Goal: Information Seeking & Learning: Learn about a topic

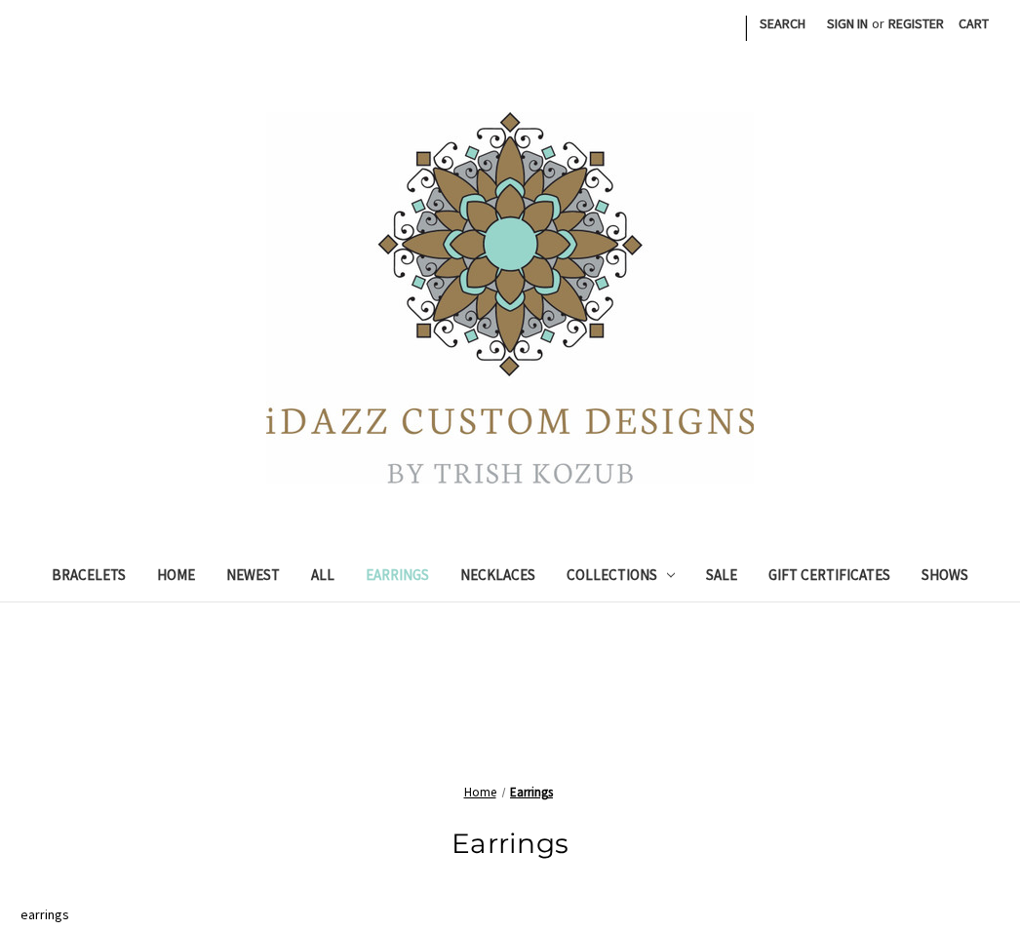
click at [396, 574] on link "Earrings" at bounding box center [397, 578] width 95 height 48
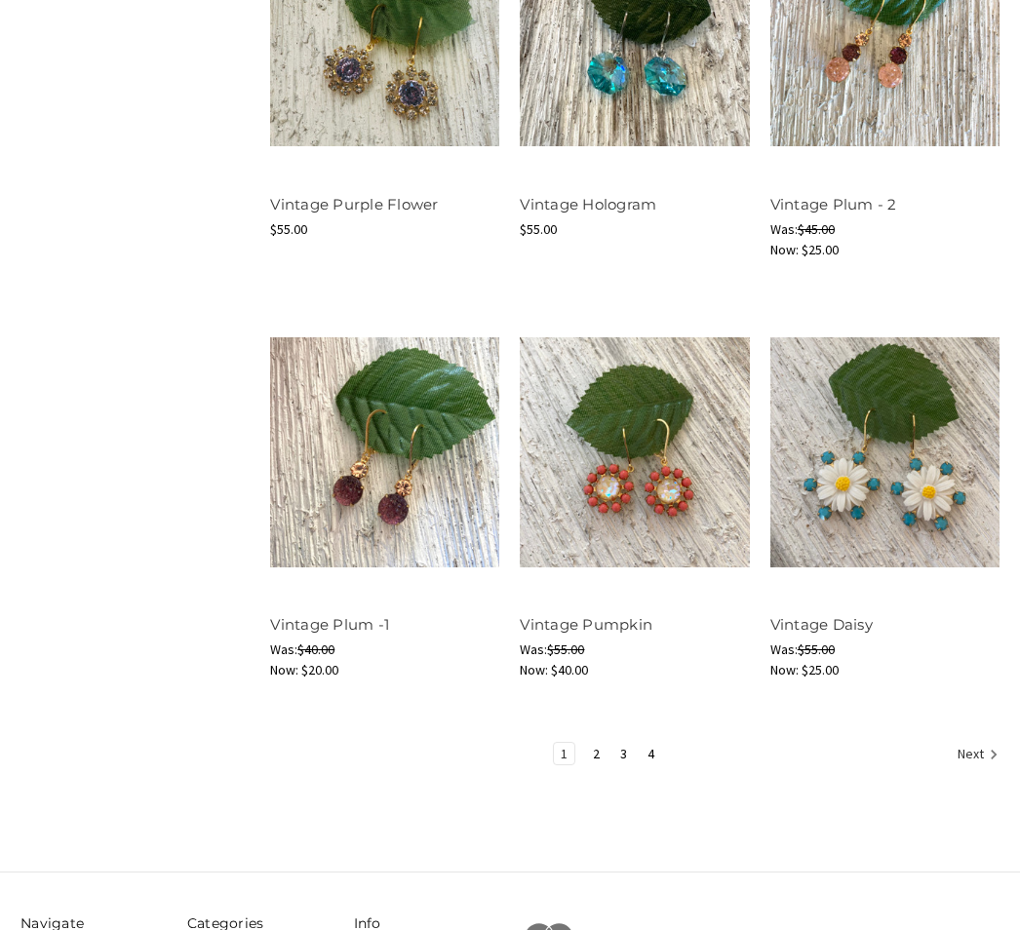
scroll to position [2007, 0]
click at [601, 755] on link "2" at bounding box center [596, 753] width 20 height 21
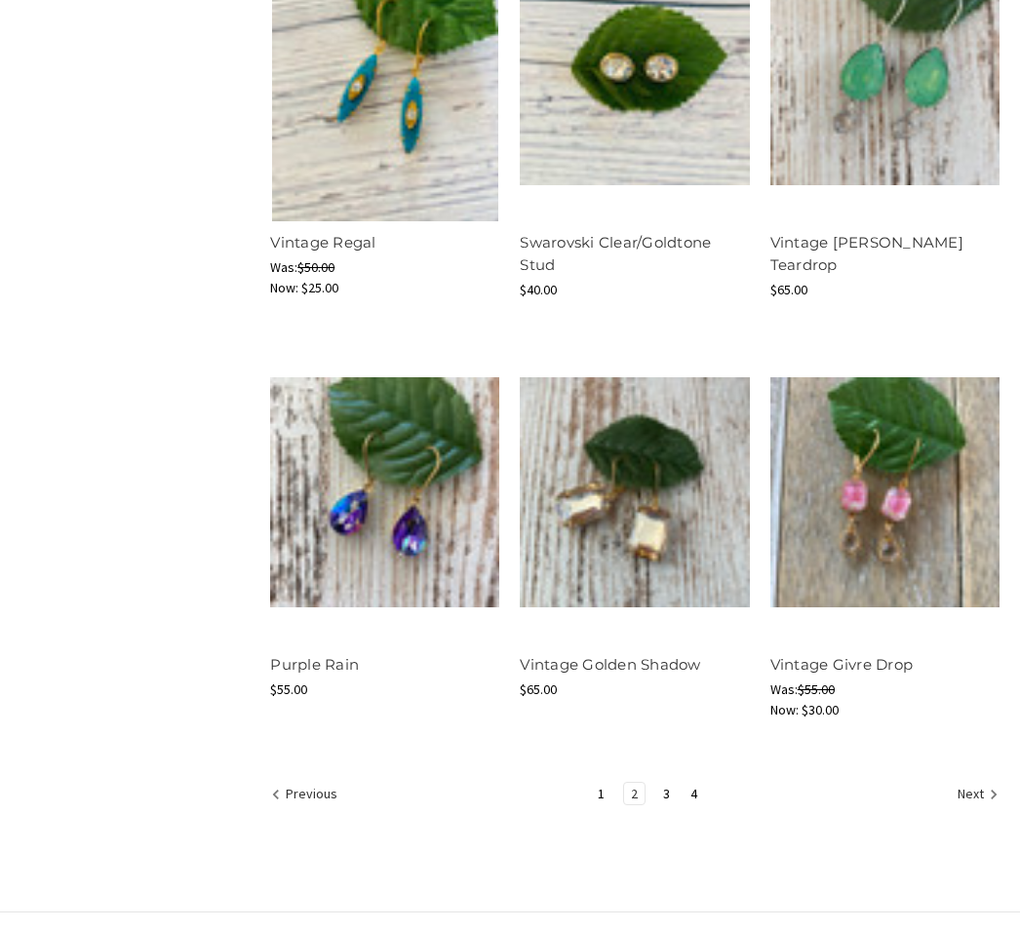
scroll to position [1968, 0]
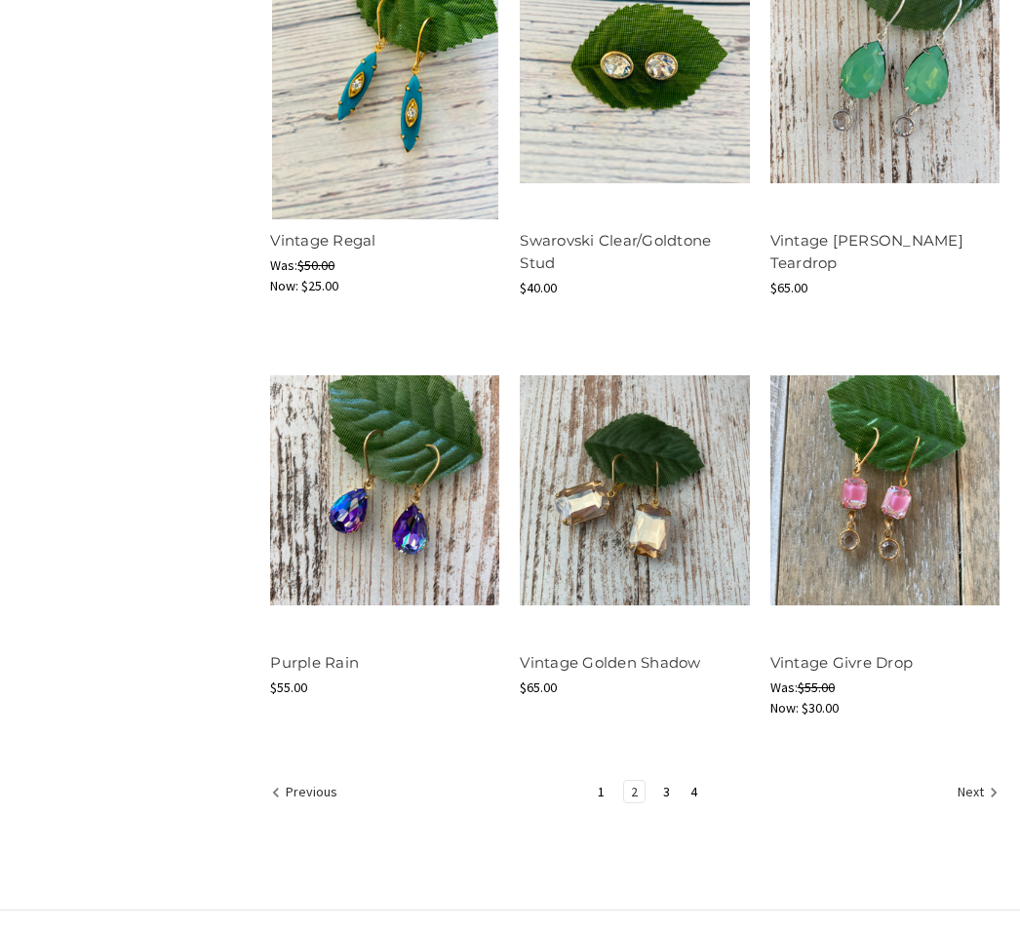
click at [986, 793] on icon "Next" at bounding box center [993, 793] width 19 height 19
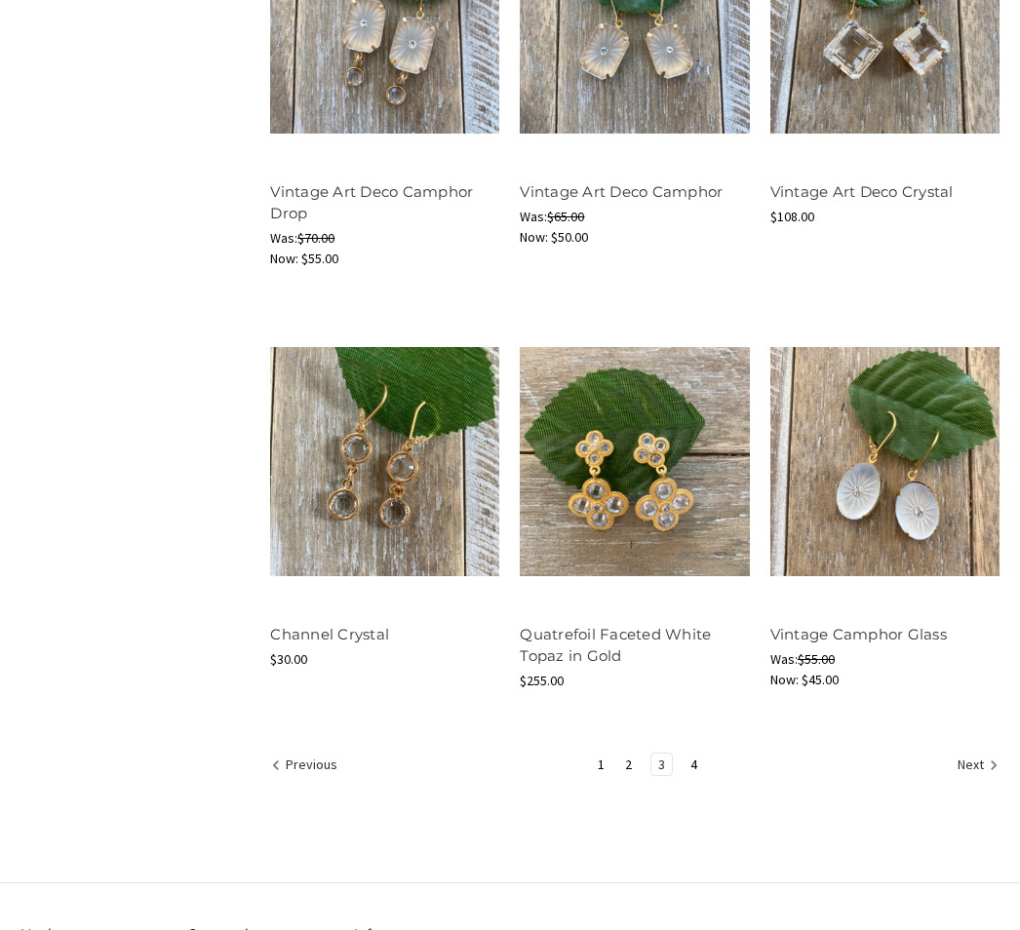
scroll to position [2021, 0]
click at [698, 759] on link "4" at bounding box center [693, 763] width 20 height 21
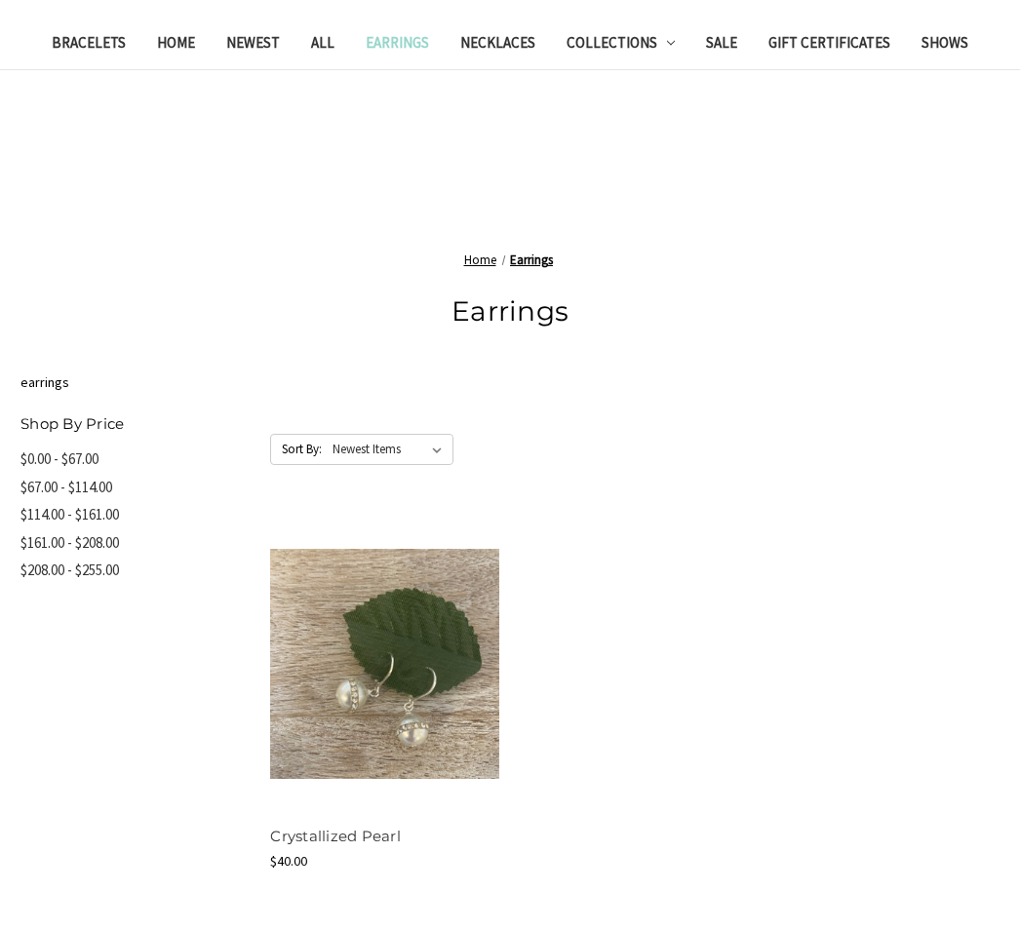
click at [965, 652] on ul "Quick view Compare Add to Cart Crystallized Pearl MSRP: Was: Now: $40.00" at bounding box center [635, 714] width 750 height 401
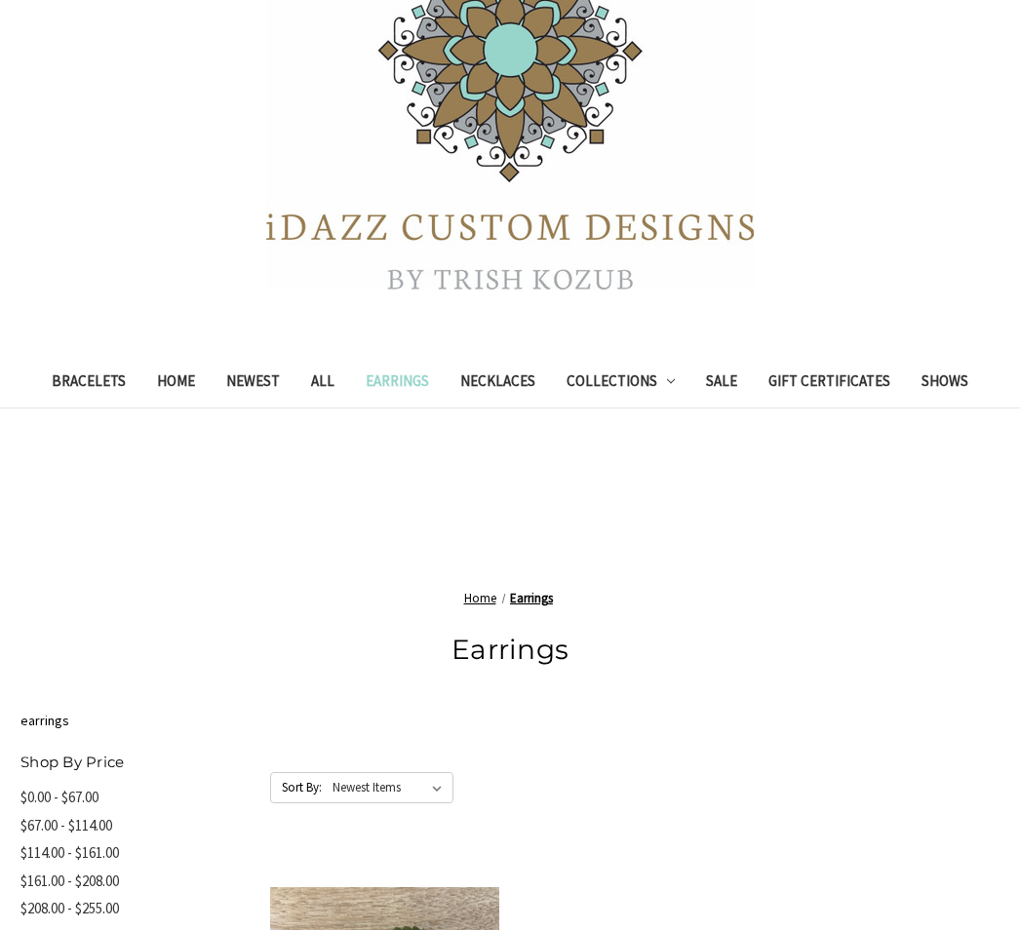
scroll to position [183, 0]
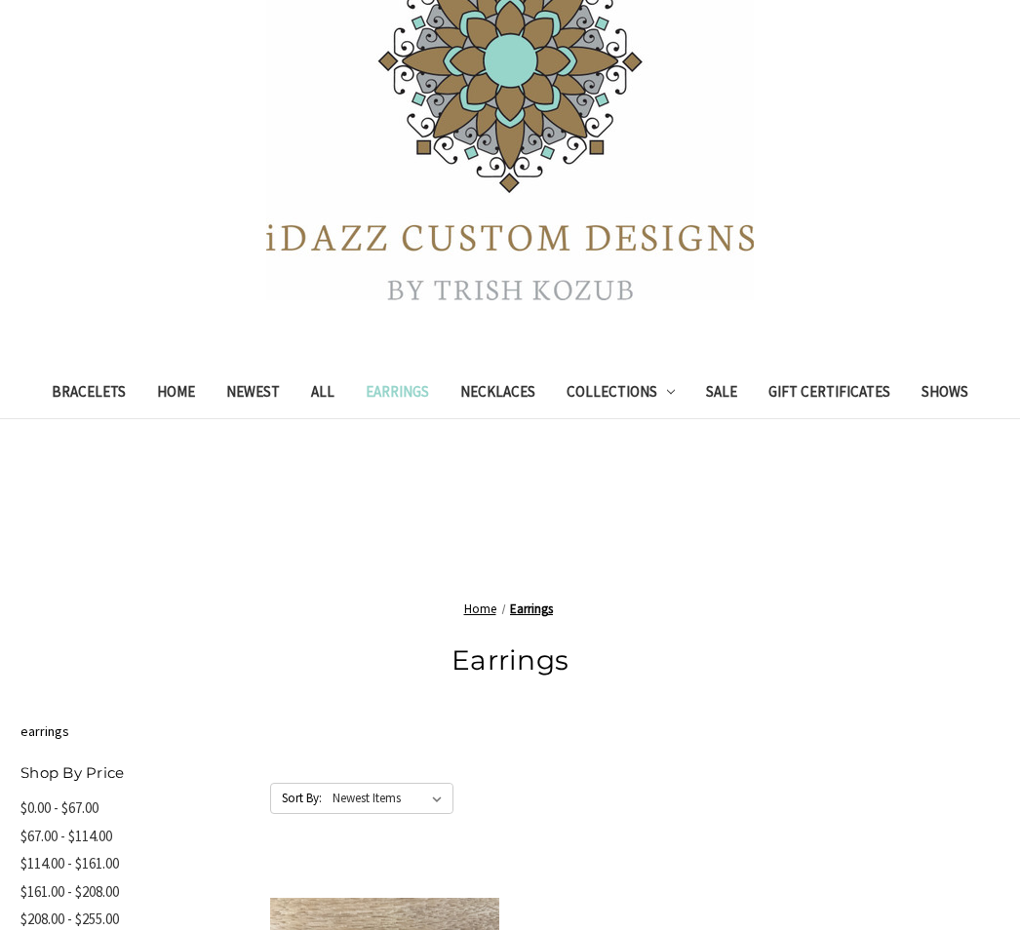
click at [59, 388] on link "Bracelets" at bounding box center [88, 394] width 105 height 48
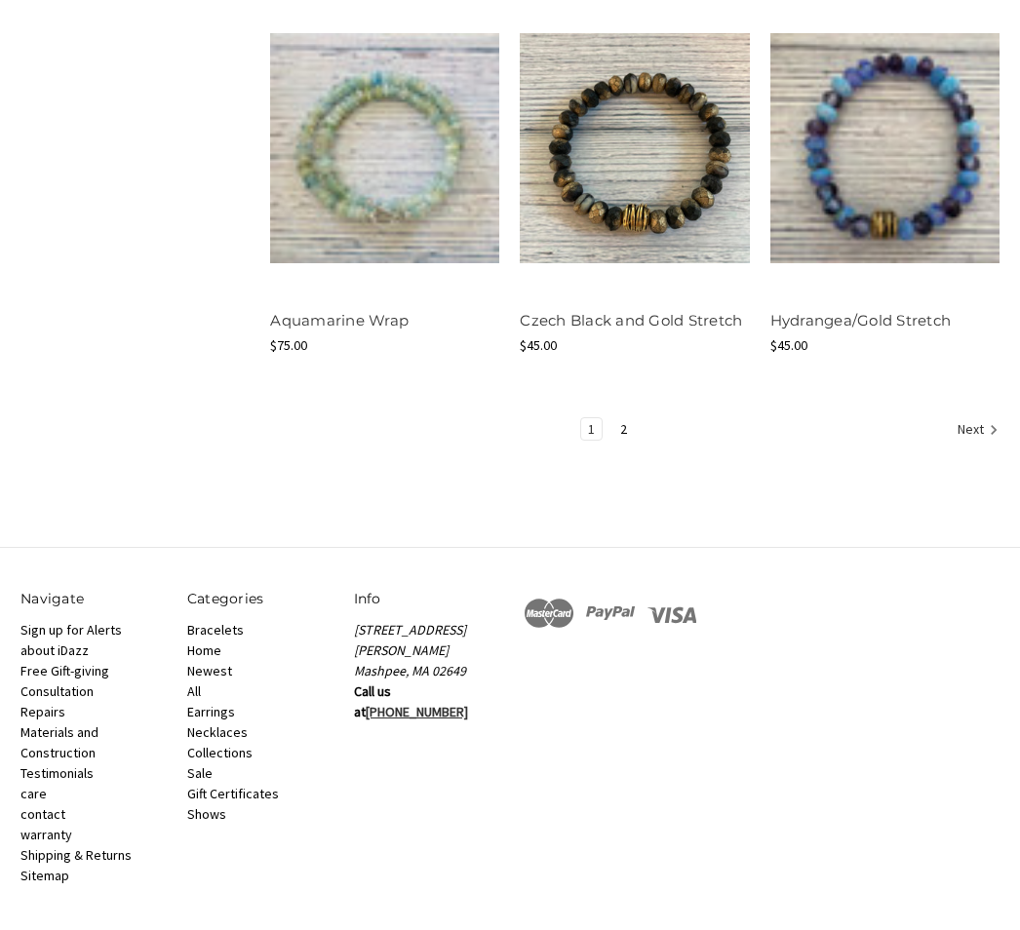
scroll to position [2312, 0]
click at [626, 417] on link "2" at bounding box center [623, 427] width 20 height 21
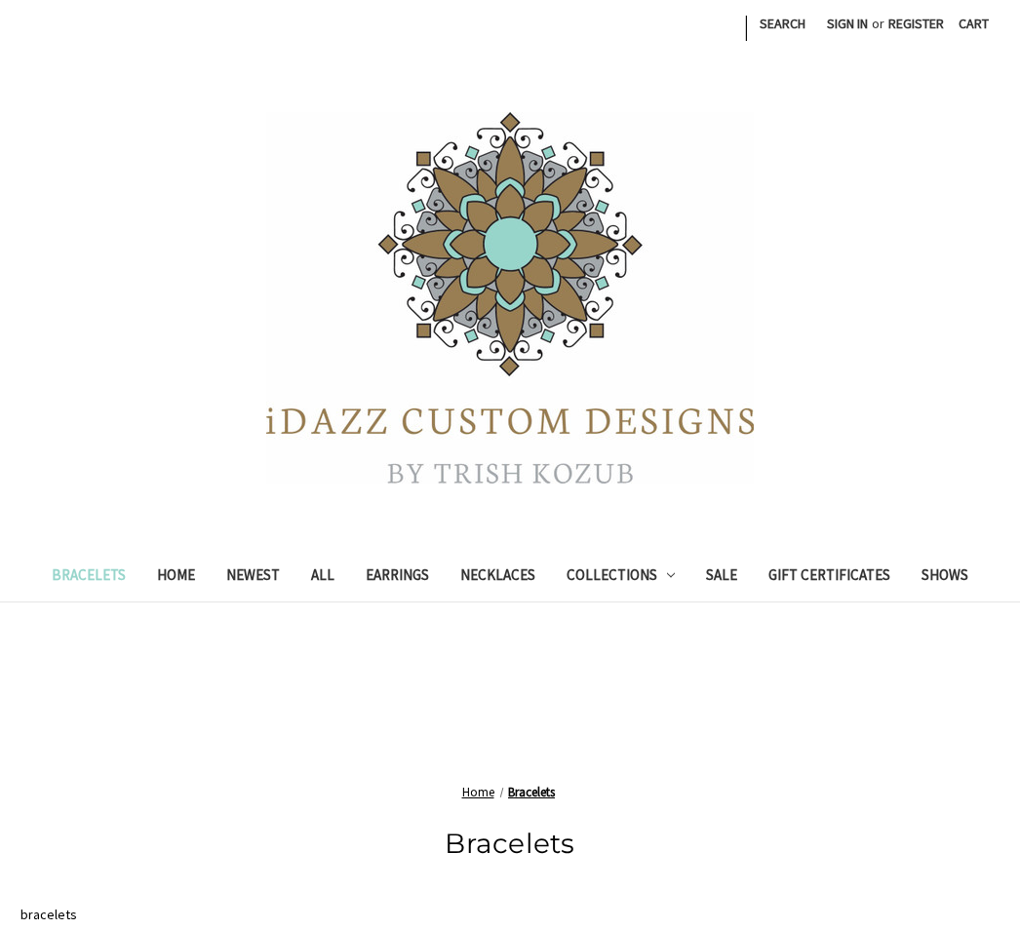
click at [626, 378] on img at bounding box center [509, 297] width 487 height 371
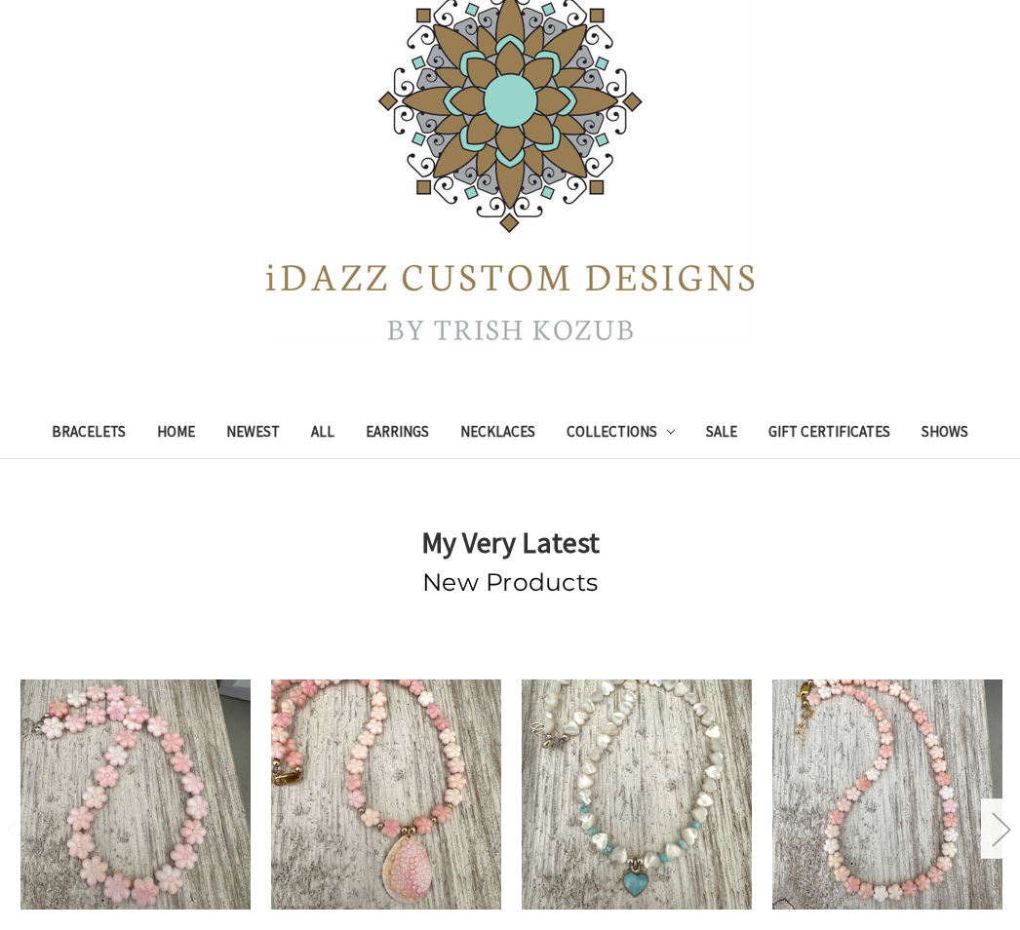
scroll to position [139, 0]
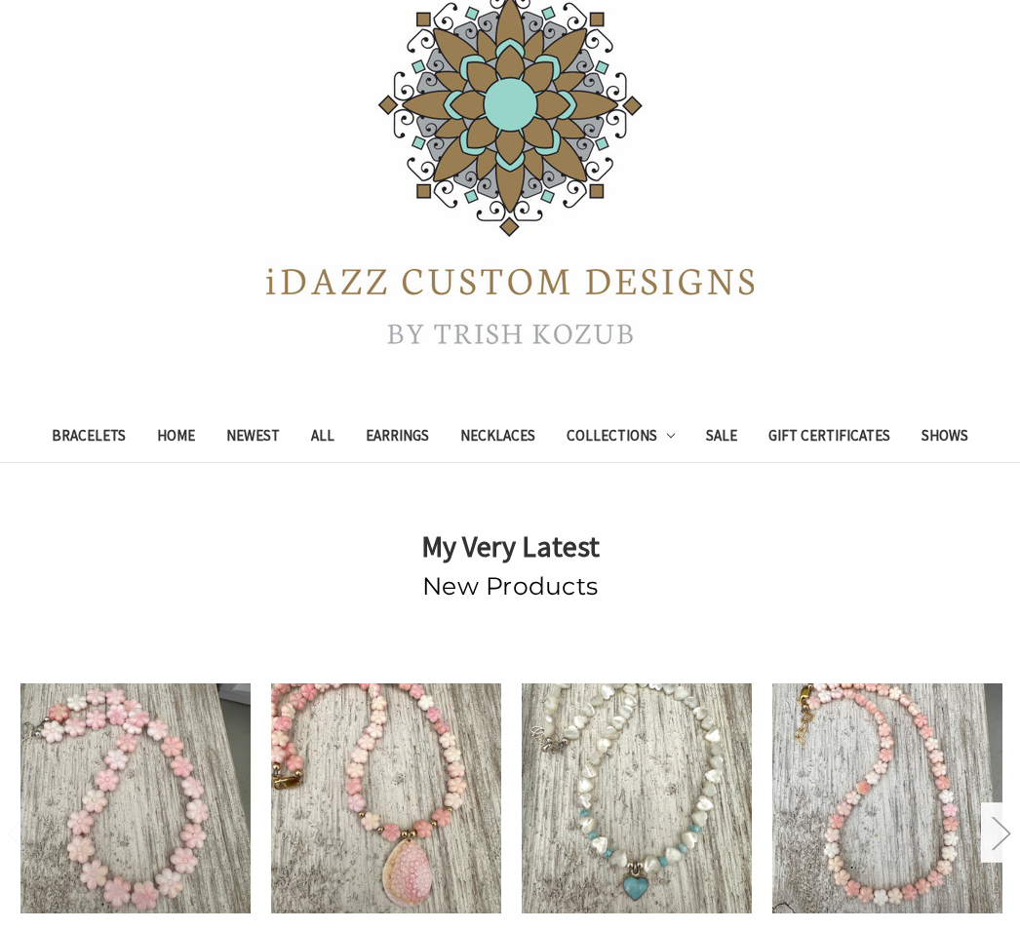
click at [809, 449] on link "Gift Certificates" at bounding box center [829, 438] width 153 height 48
click at [734, 442] on link "Sale" at bounding box center [721, 438] width 62 height 48
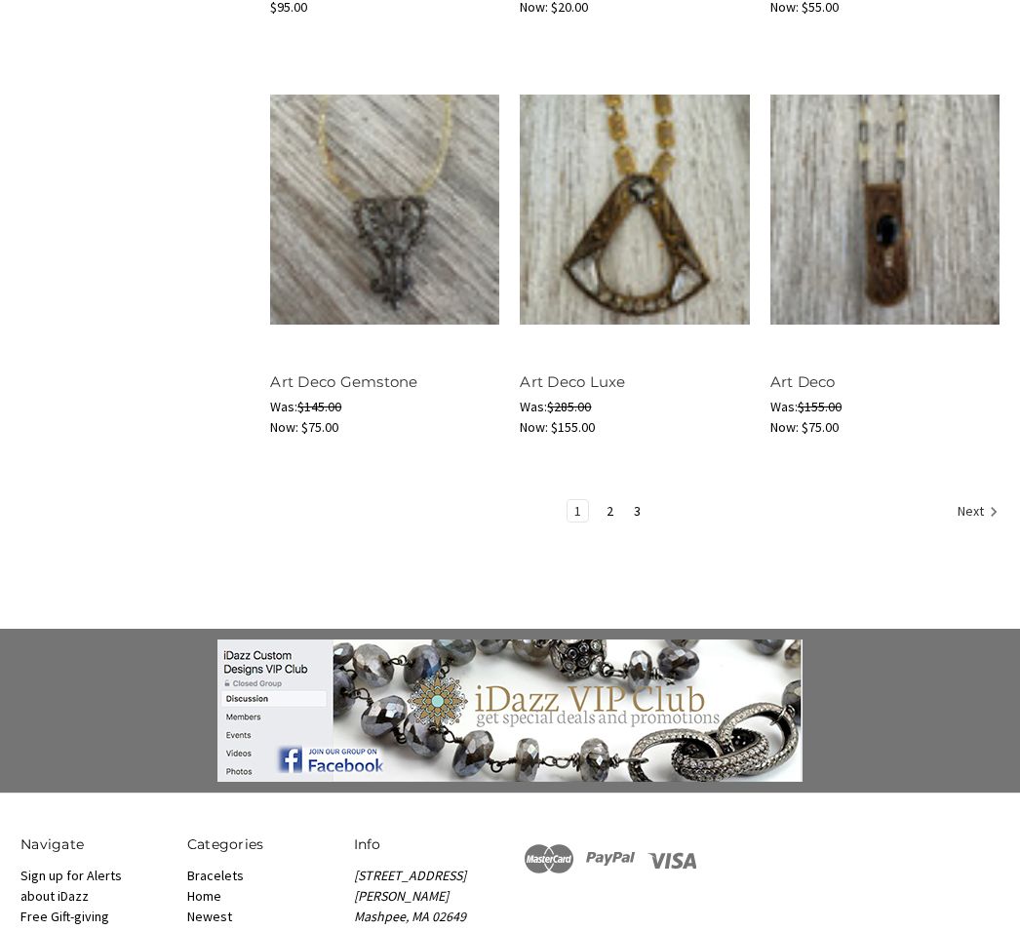
scroll to position [2417, 0]
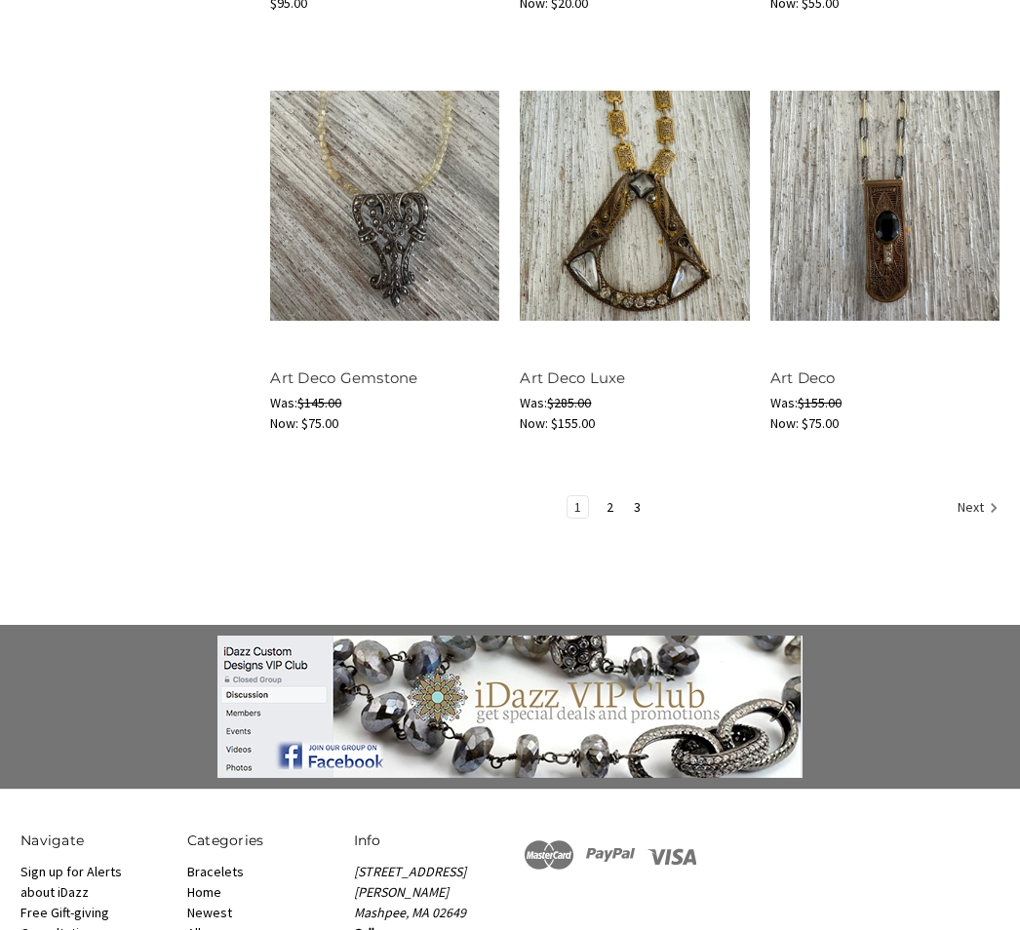
click at [616, 501] on link "2" at bounding box center [610, 507] width 20 height 21
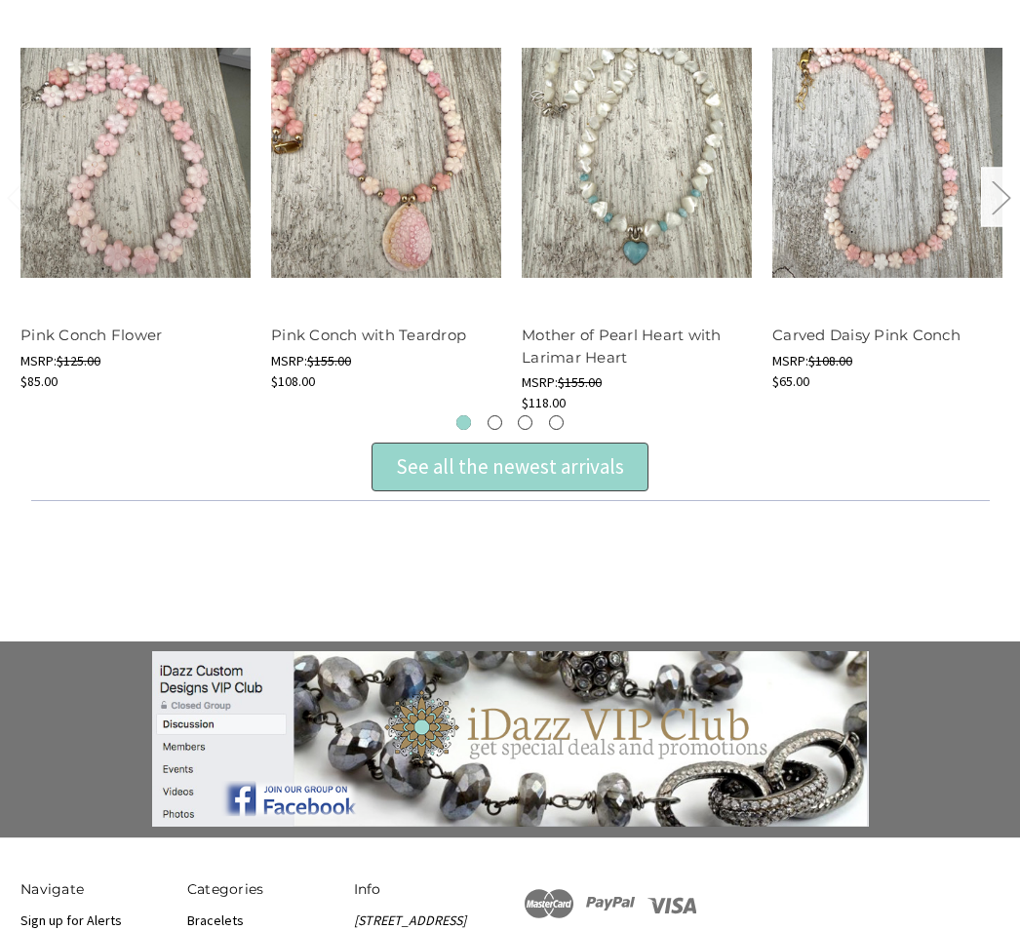
scroll to position [790, 0]
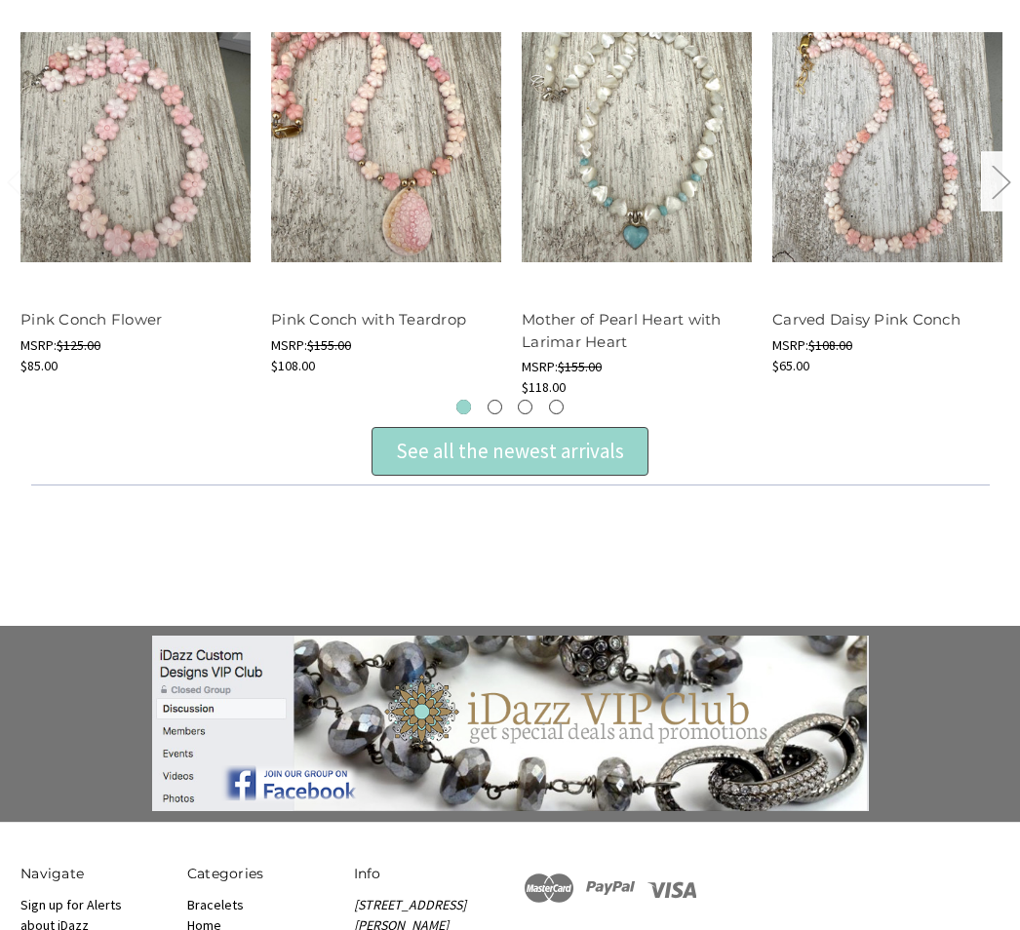
click at [1006, 601] on body "Skip to main content Toggle menu Compare | Search Sign in or Register Cart 0 Se…" at bounding box center [510, 235] width 1020 height 2051
click at [532, 453] on div "See all the newest arrivals" at bounding box center [510, 452] width 228 height 31
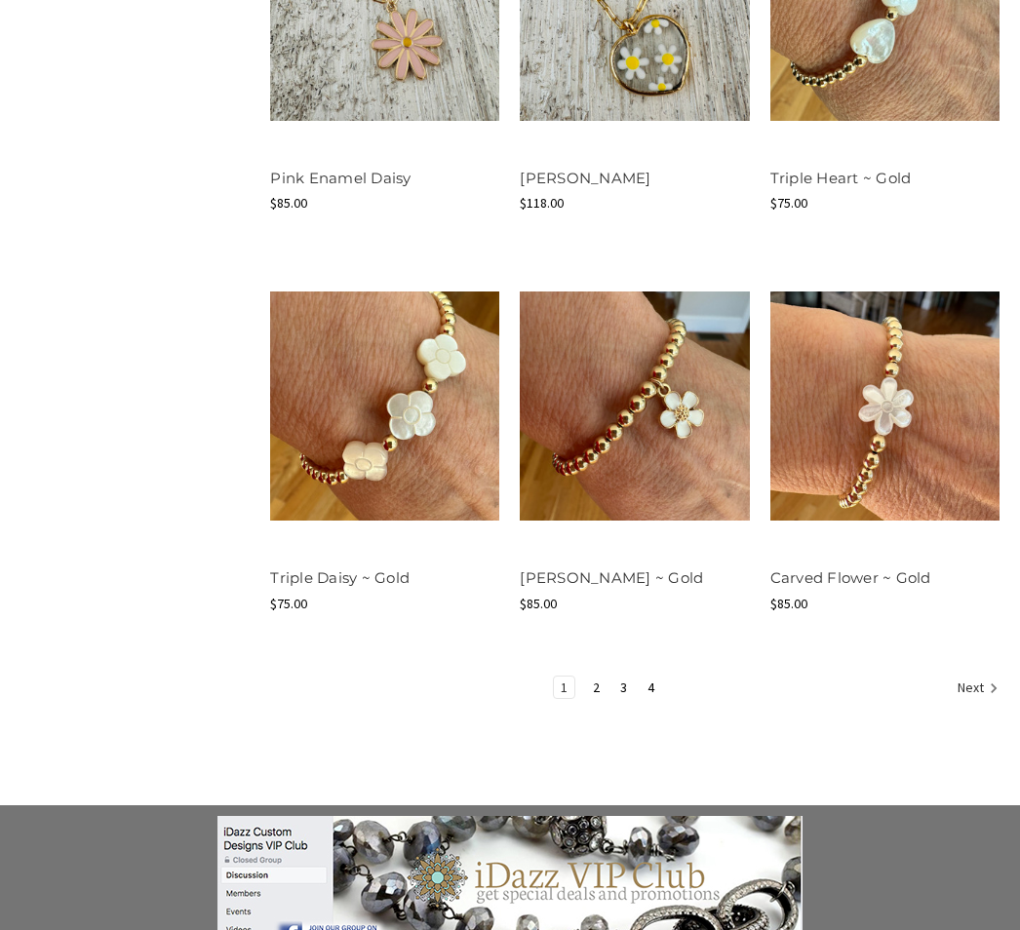
scroll to position [2159, 0]
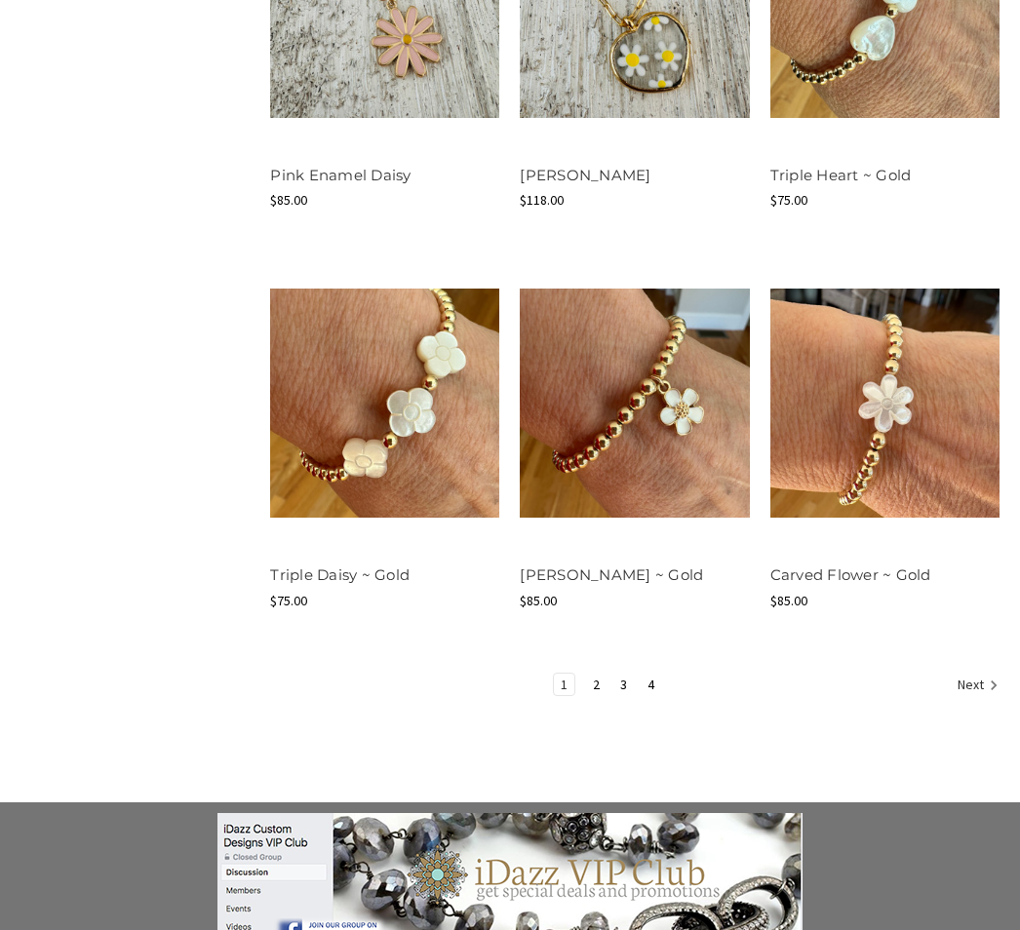
click at [977, 675] on link "Next" at bounding box center [975, 687] width 48 height 25
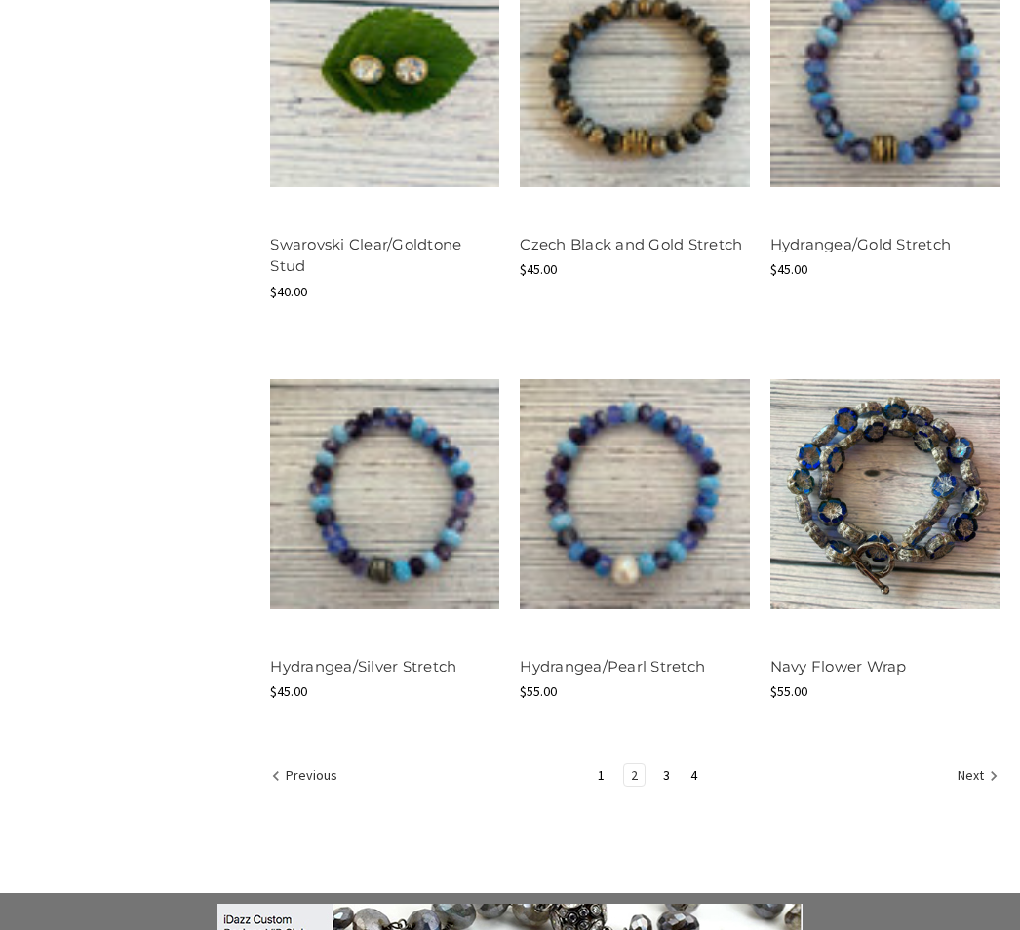
scroll to position [2048, 0]
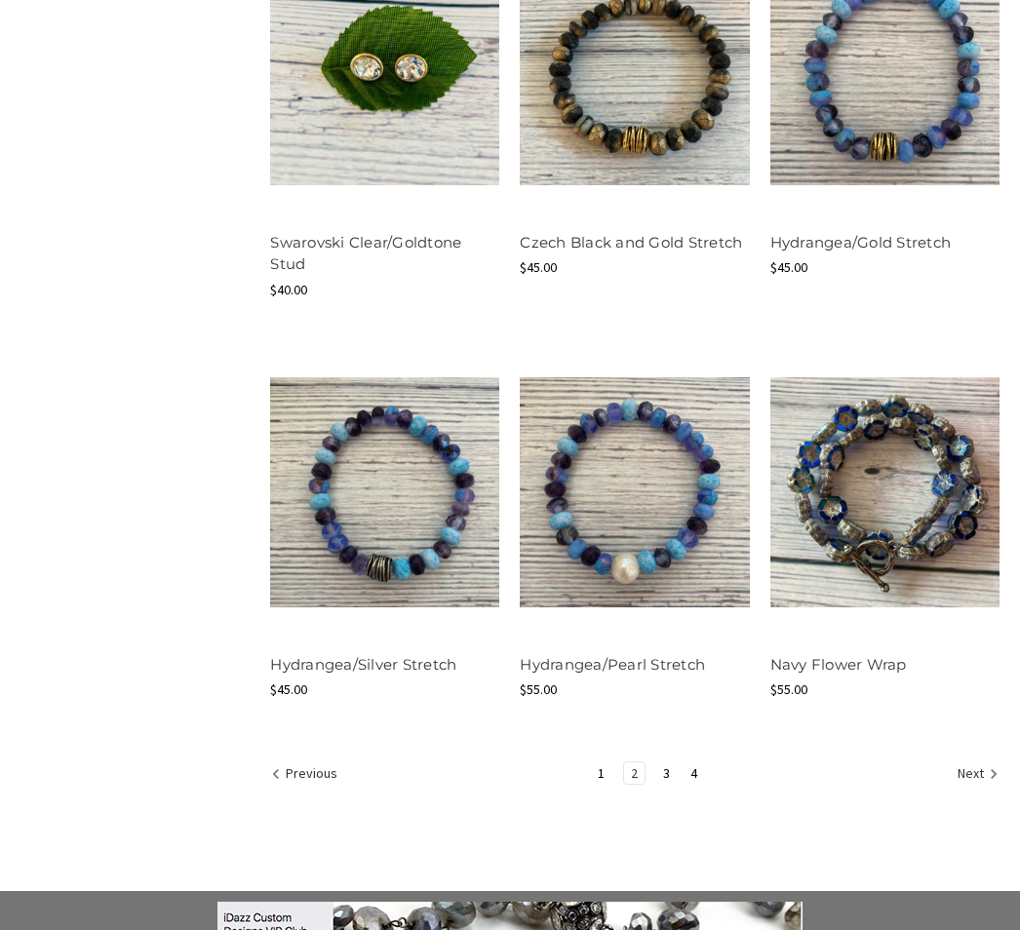
click at [606, 773] on link "1" at bounding box center [601, 773] width 20 height 21
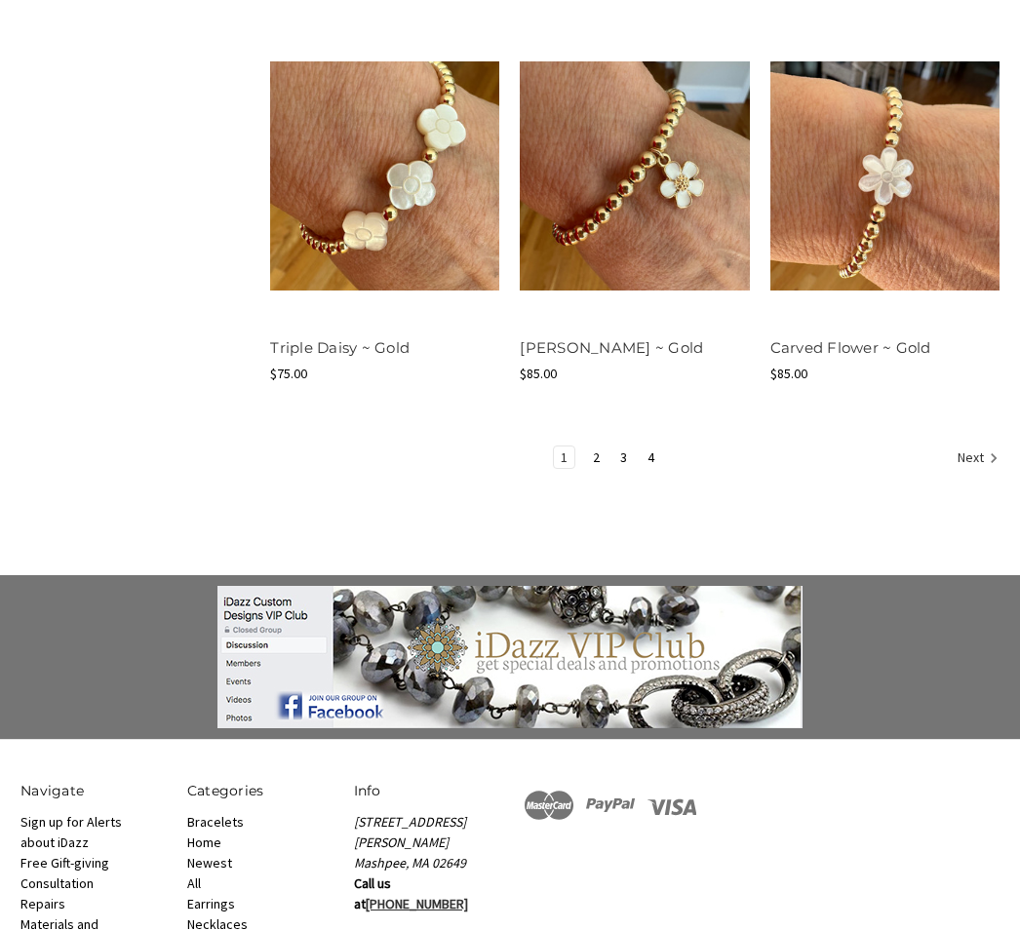
scroll to position [2388, 0]
click at [618, 446] on link "3" at bounding box center [623, 456] width 20 height 21
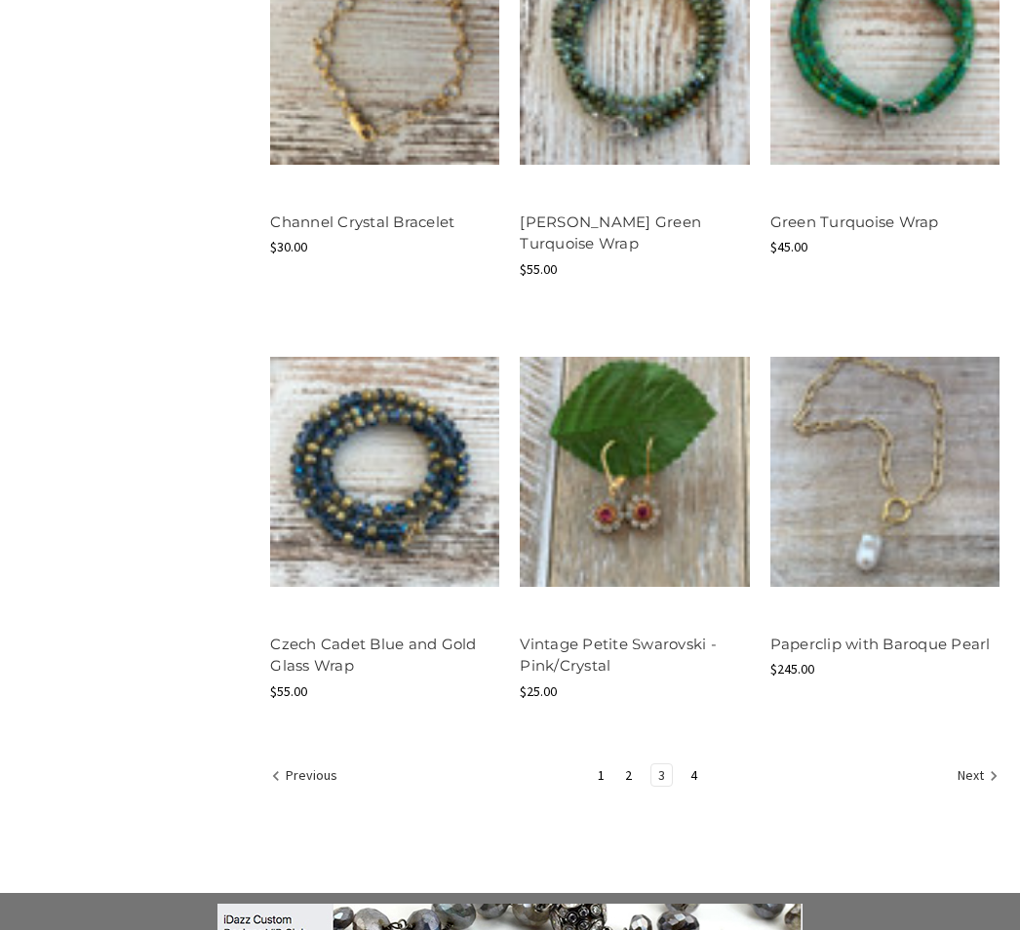
scroll to position [2070, 0]
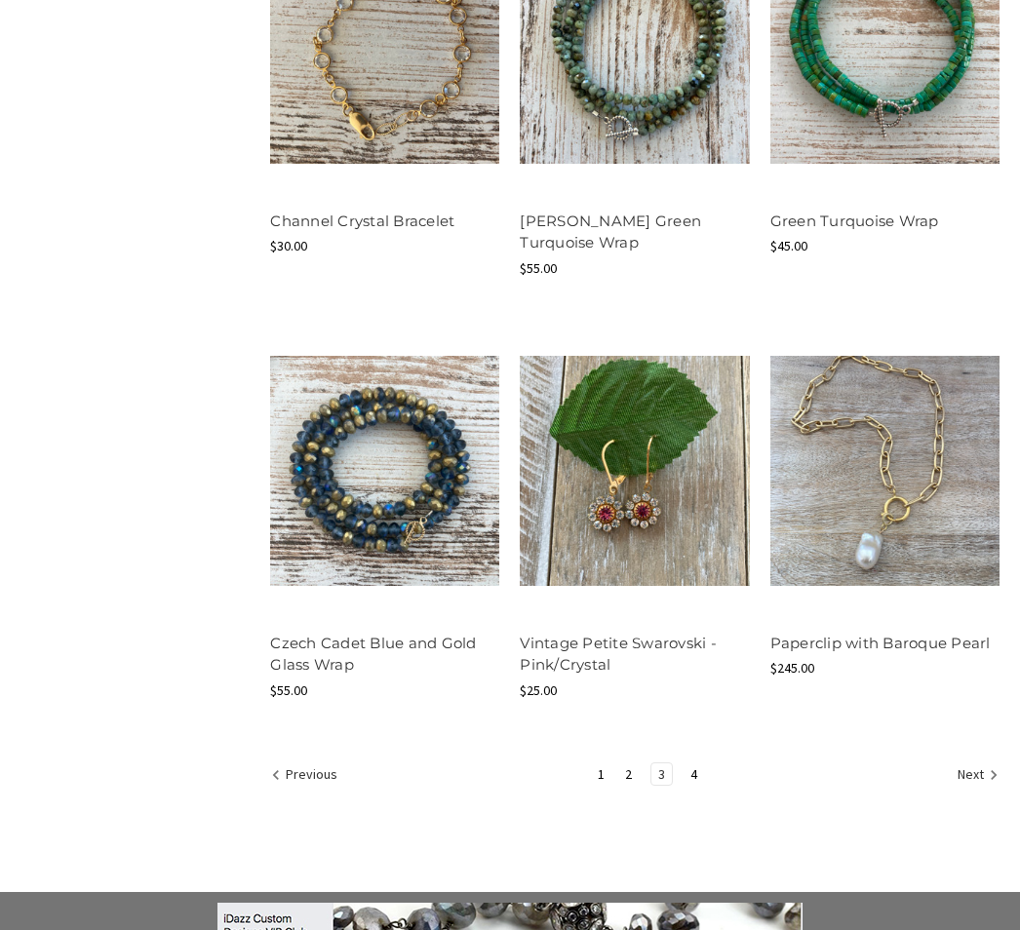
click at [979, 764] on link "Next" at bounding box center [975, 776] width 48 height 25
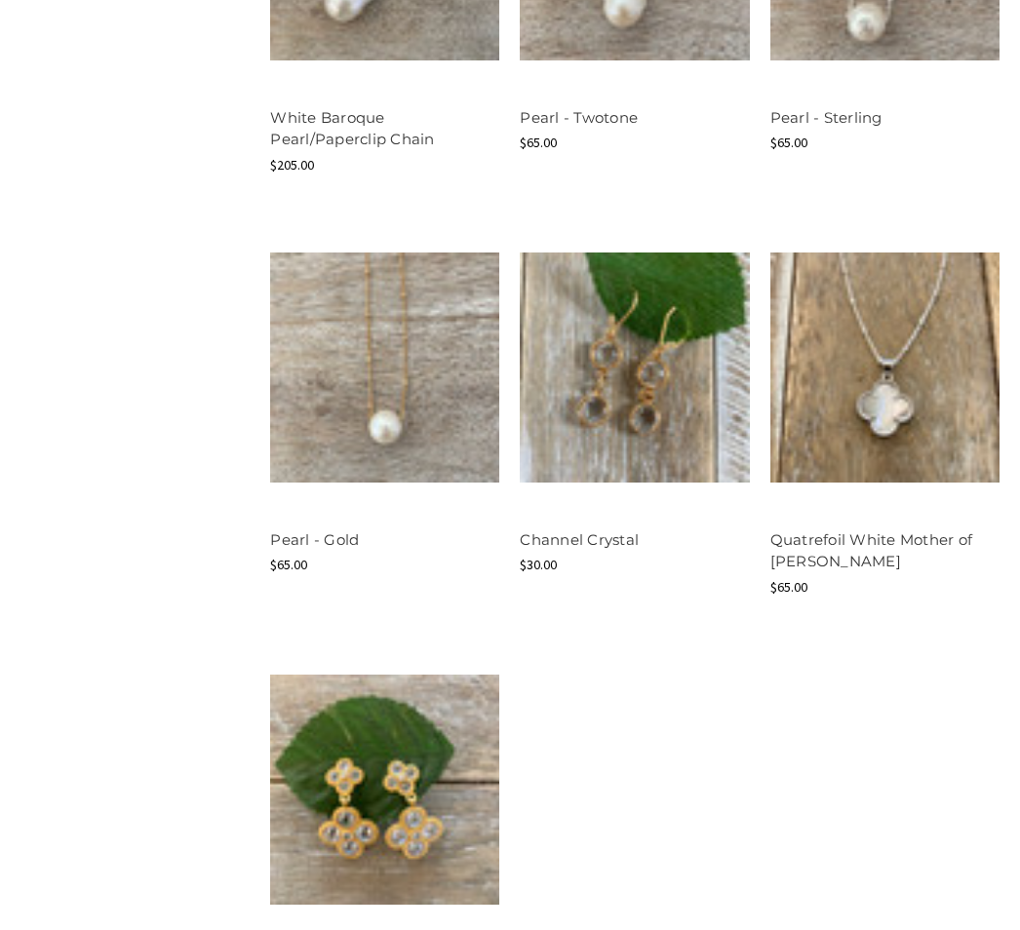
scroll to position [1355, 0]
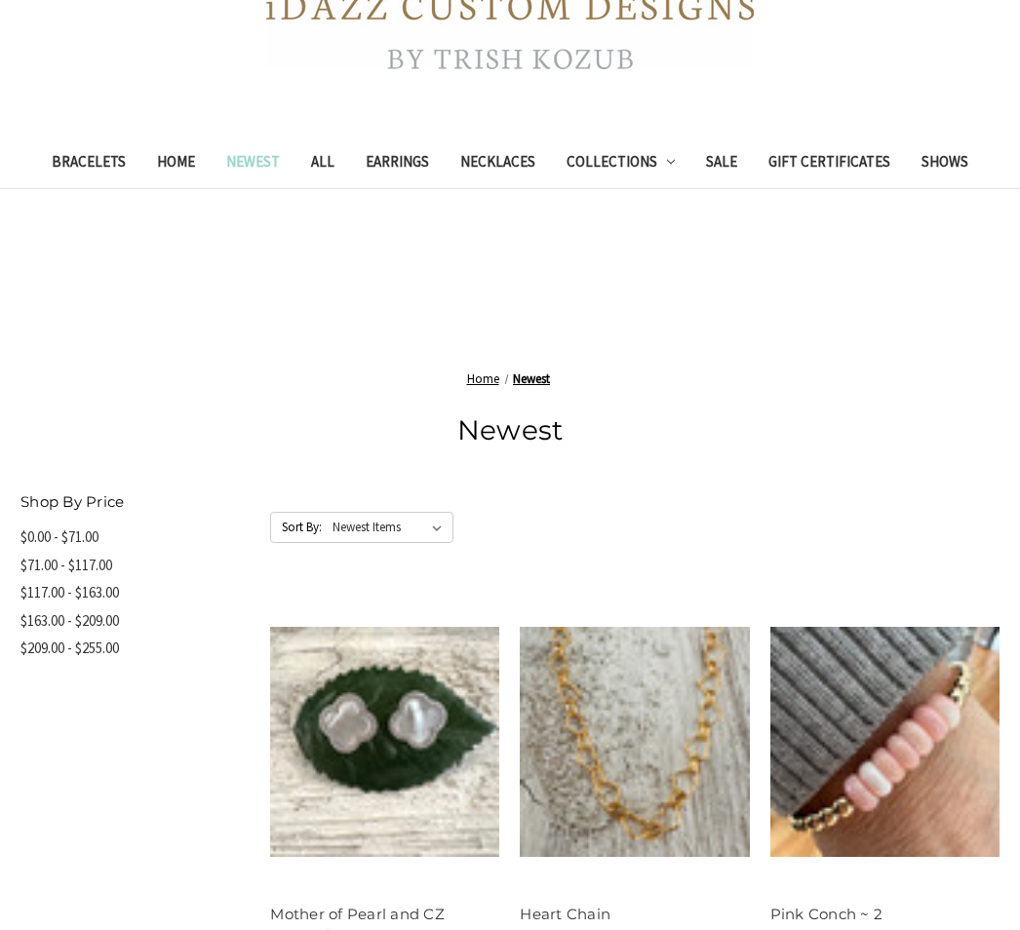
scroll to position [575, 0]
click at [401, 160] on link "Earrings" at bounding box center [397, 166] width 95 height 48
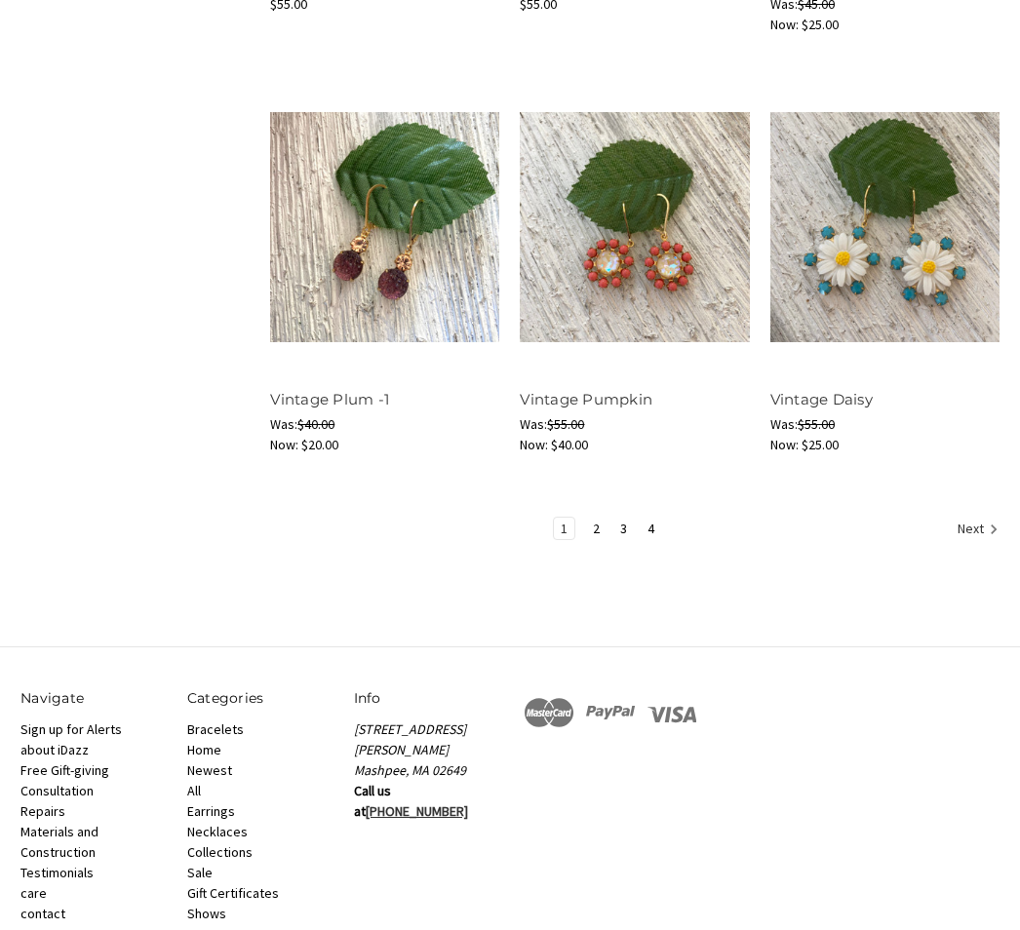
scroll to position [2232, 0]
click at [984, 520] on icon "Next" at bounding box center [993, 529] width 19 height 19
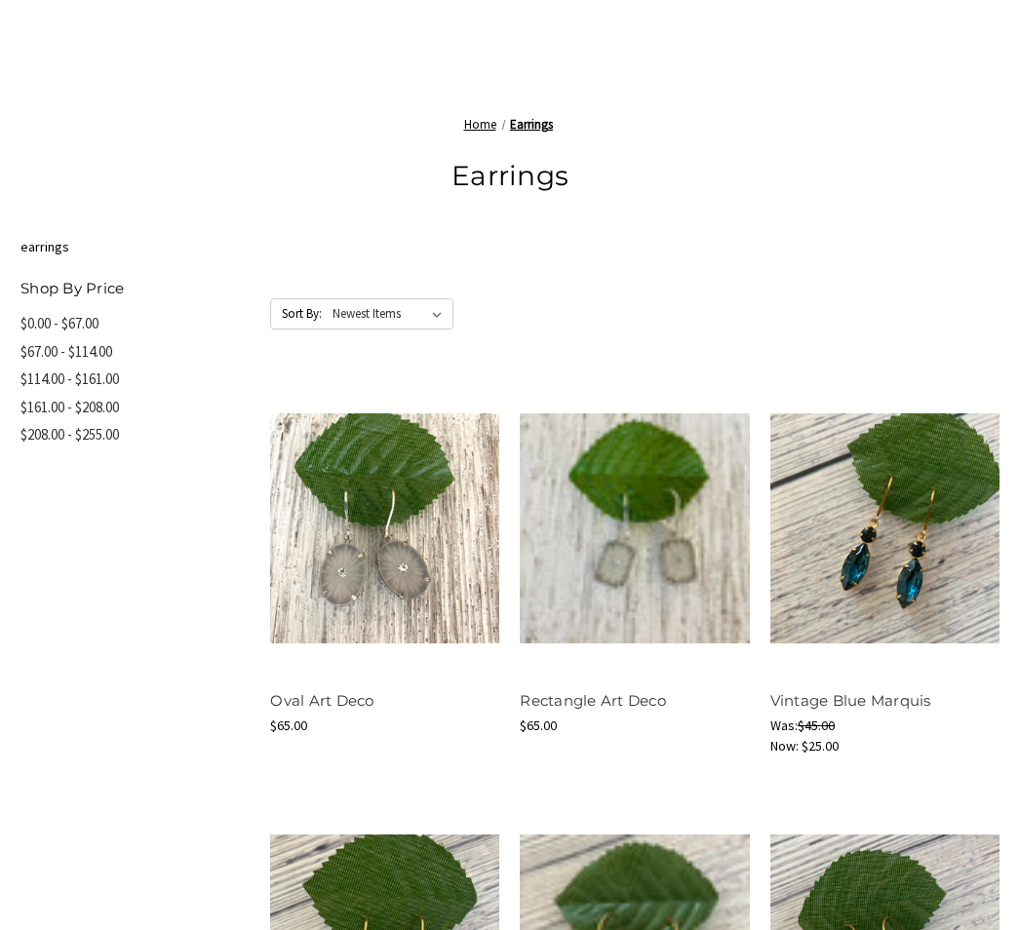
scroll to position [669, 0]
click at [973, 596] on img at bounding box center [884, 526] width 229 height 229
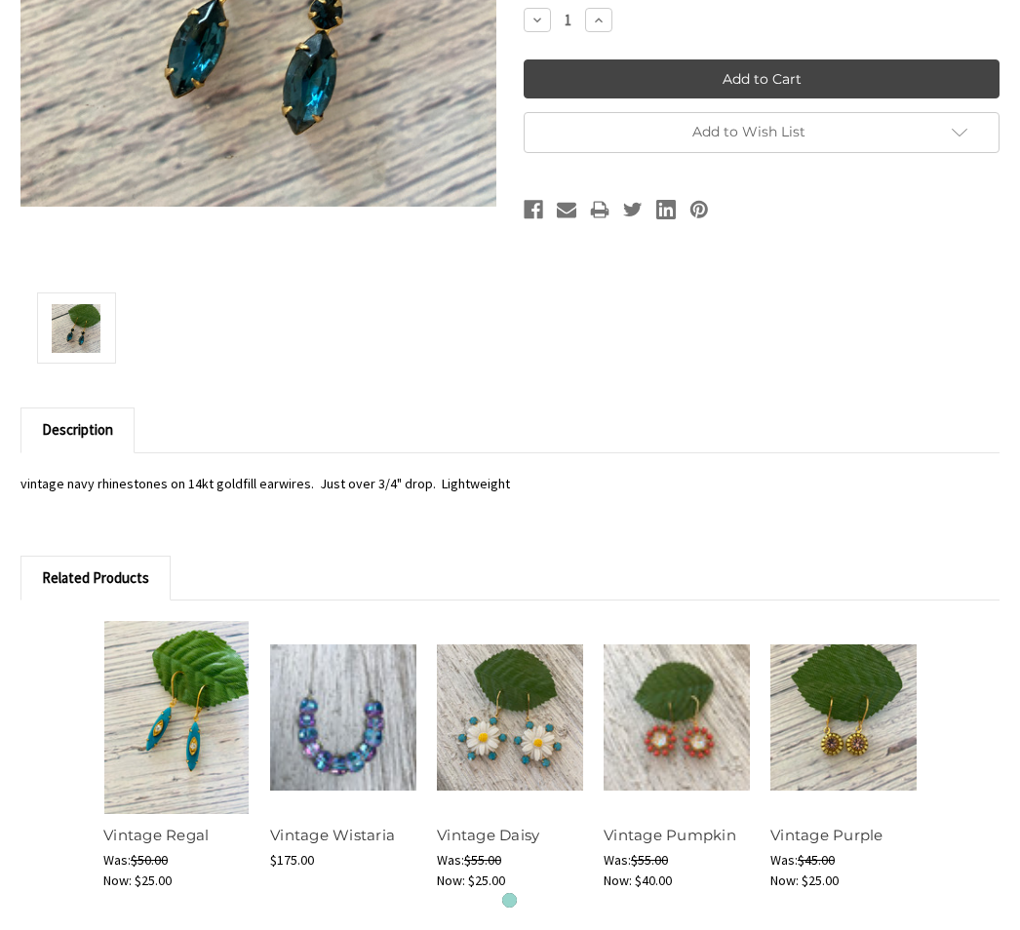
scroll to position [1032, 0]
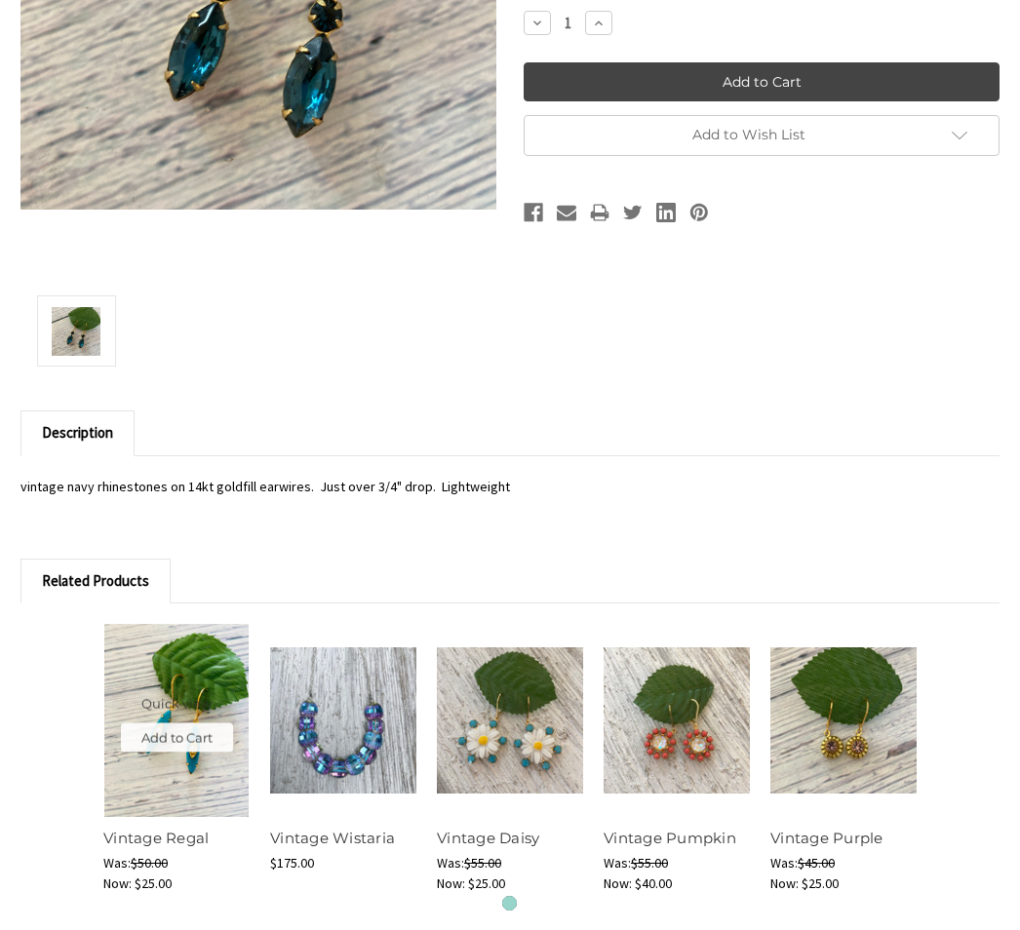
click at [200, 699] on button "Quick view" at bounding box center [176, 702] width 111 height 29
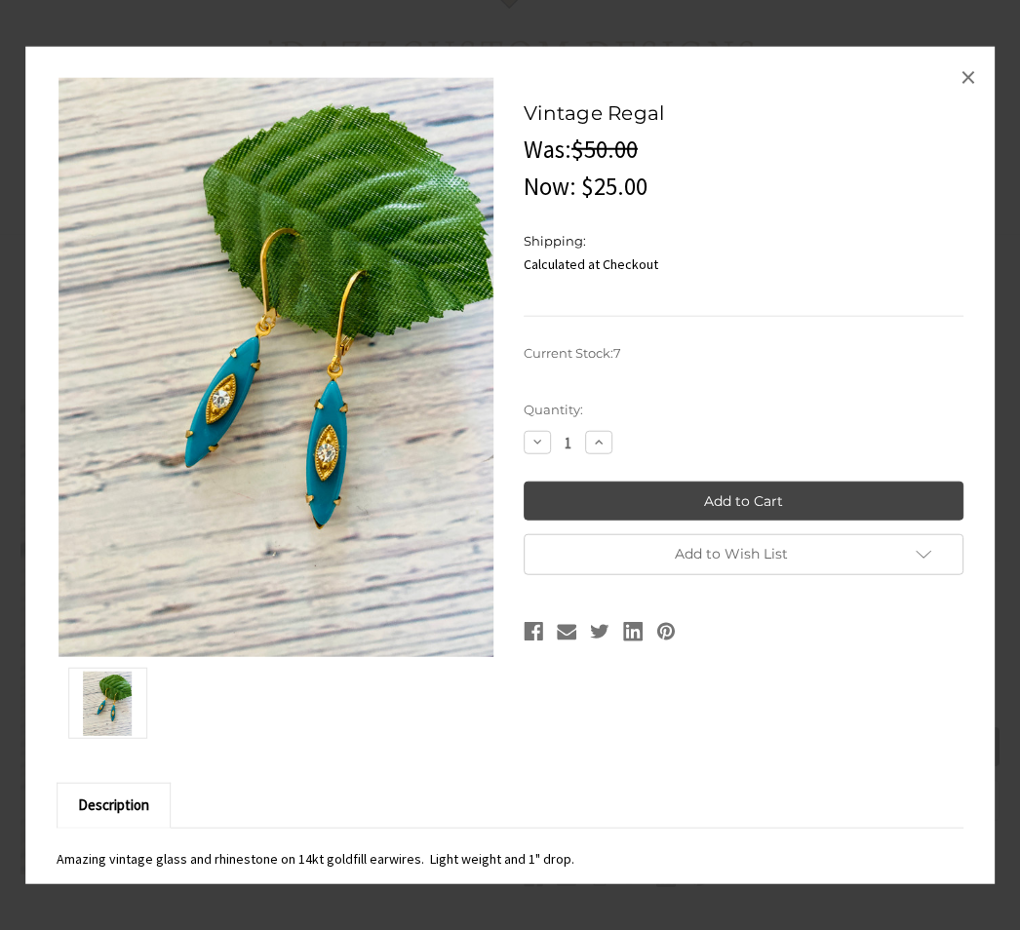
scroll to position [367, 0]
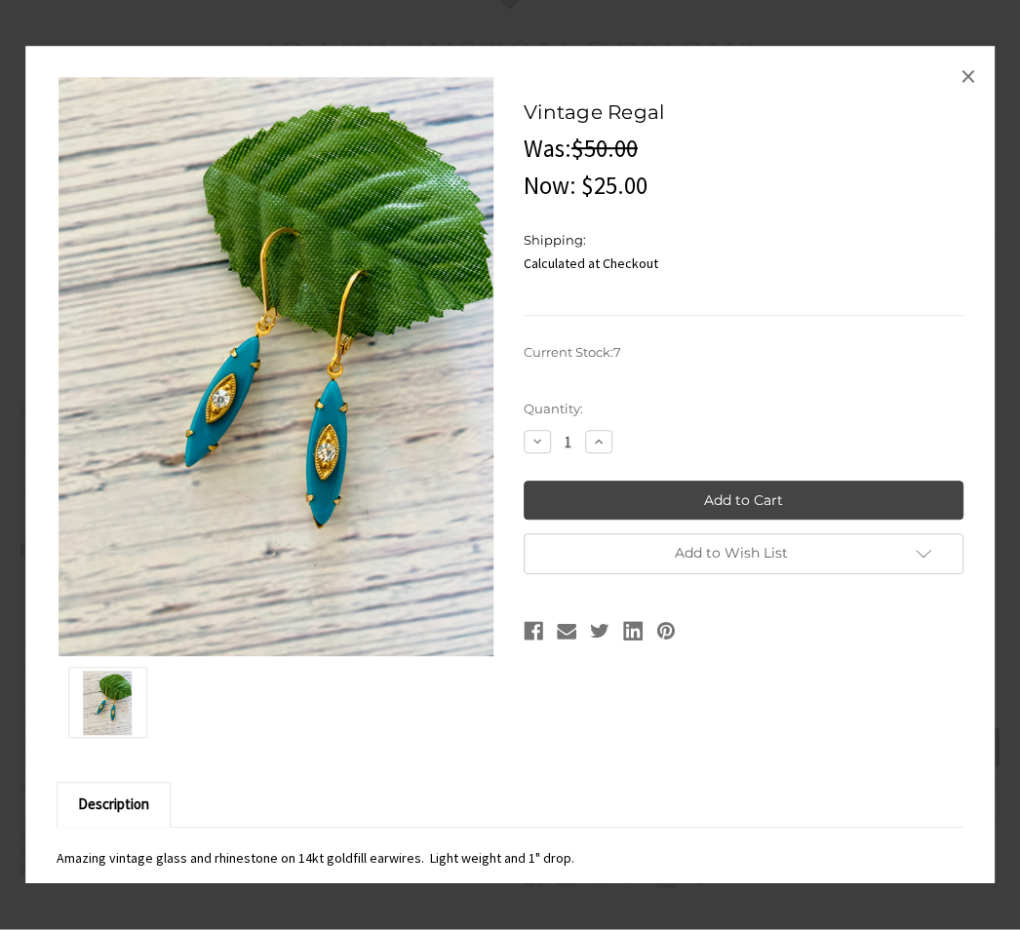
click at [978, 75] on link "×" at bounding box center [967, 75] width 31 height 31
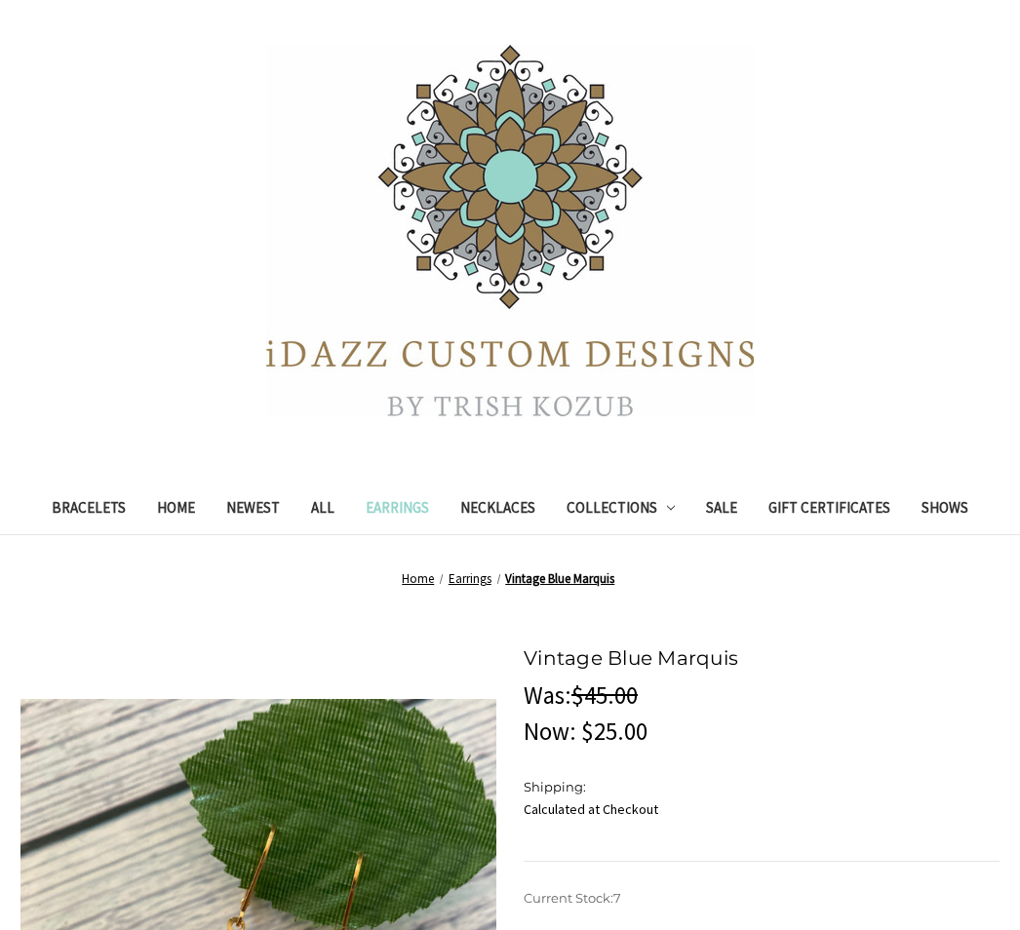
scroll to position [0, 0]
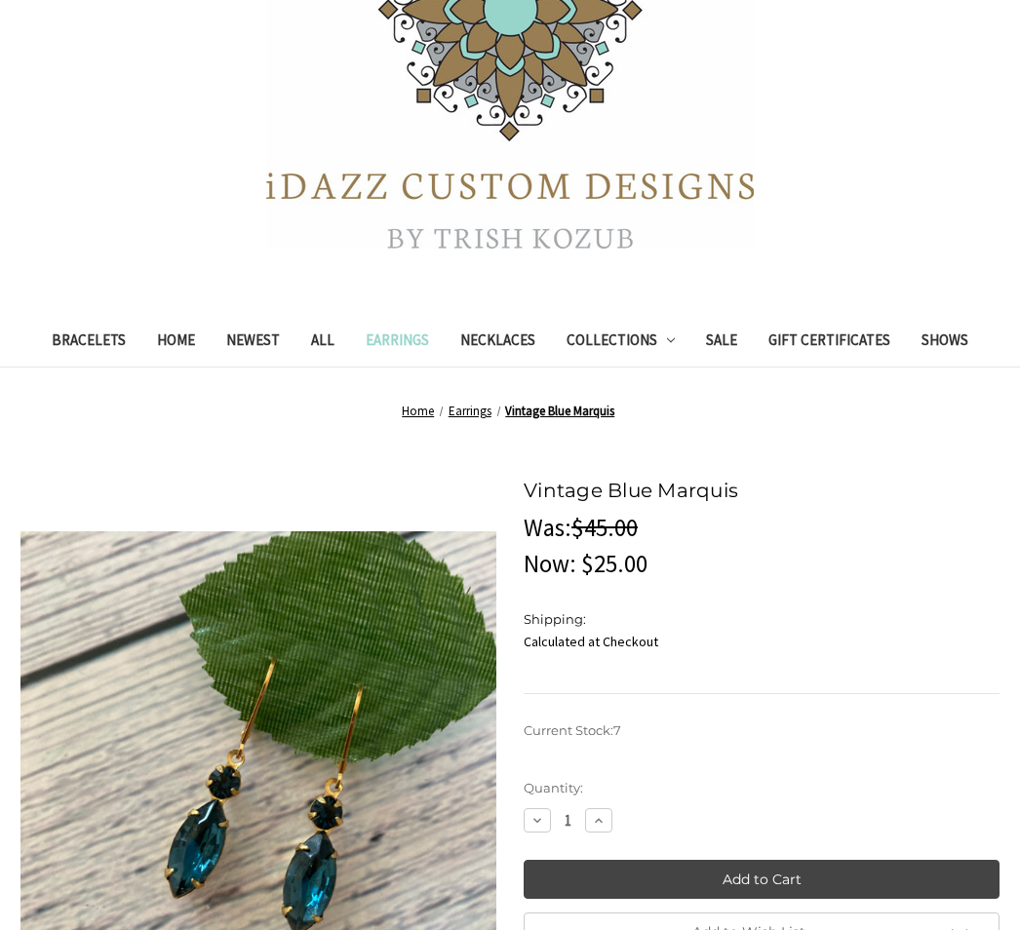
click at [993, 593] on div "Vintage Blue Marquis MSRP: Was: $45.00 Now: $25.00 (You save ) SKU: UPC: Shippi…" at bounding box center [762, 586] width 476 height 218
click at [978, 345] on link "Shows" at bounding box center [945, 343] width 78 height 48
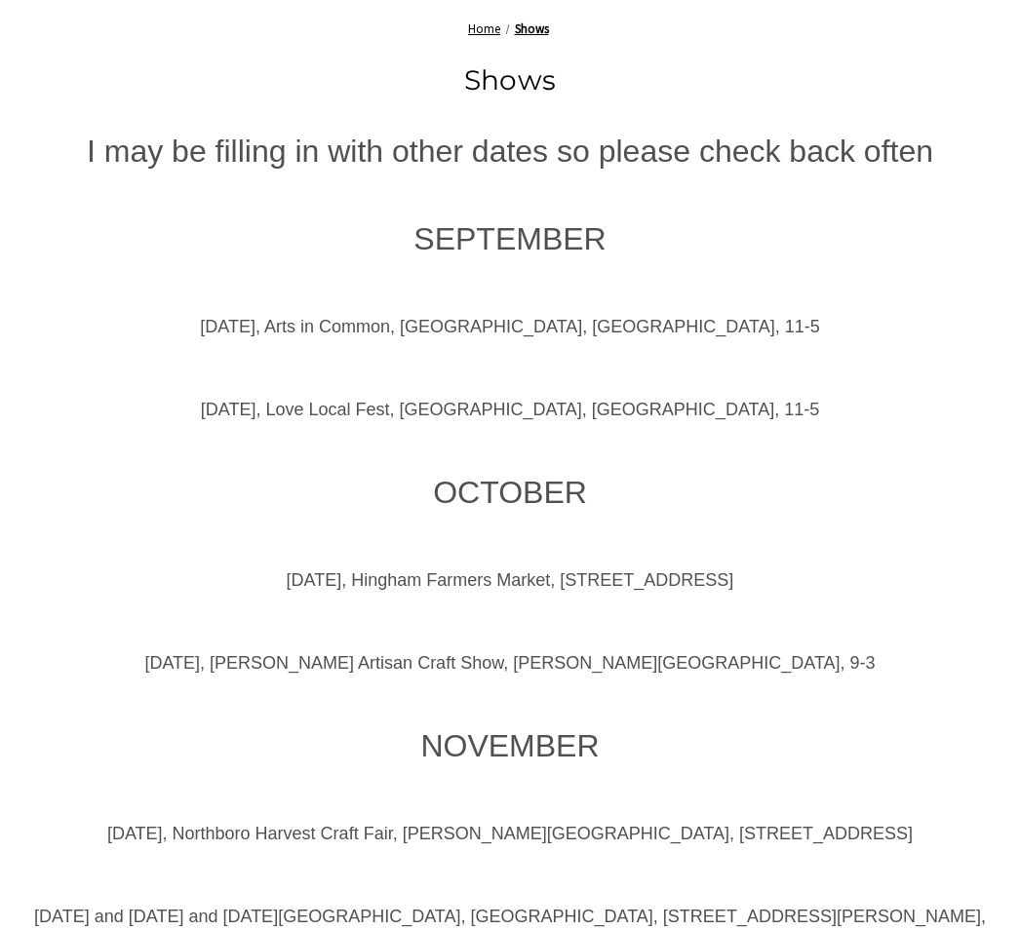
scroll to position [821, 0]
